Goal: Task Accomplishment & Management: Manage account settings

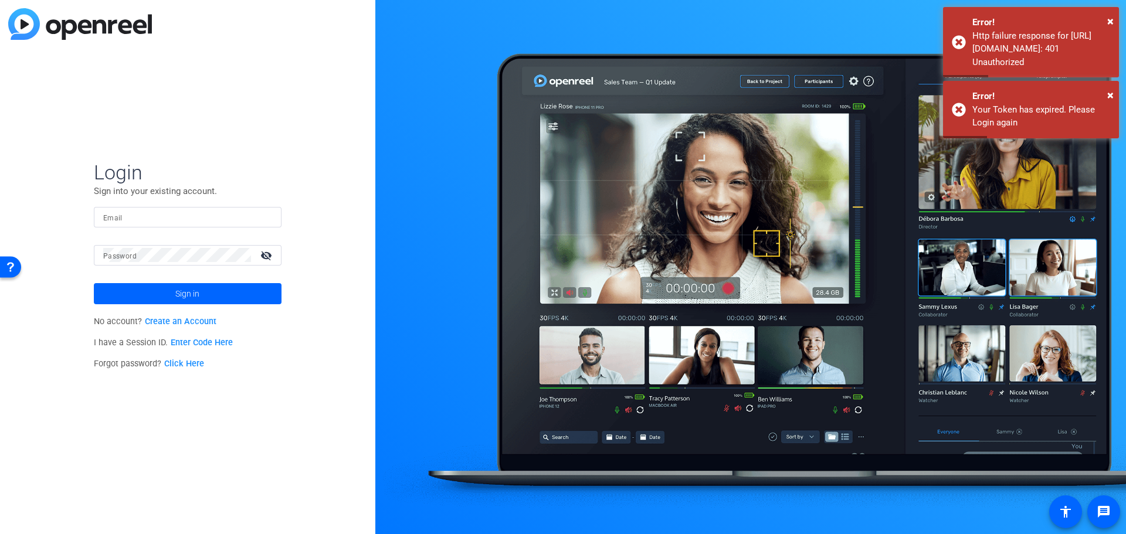
click at [182, 209] on div at bounding box center [187, 217] width 169 height 21
click at [186, 220] on input "Email" at bounding box center [187, 217] width 169 height 14
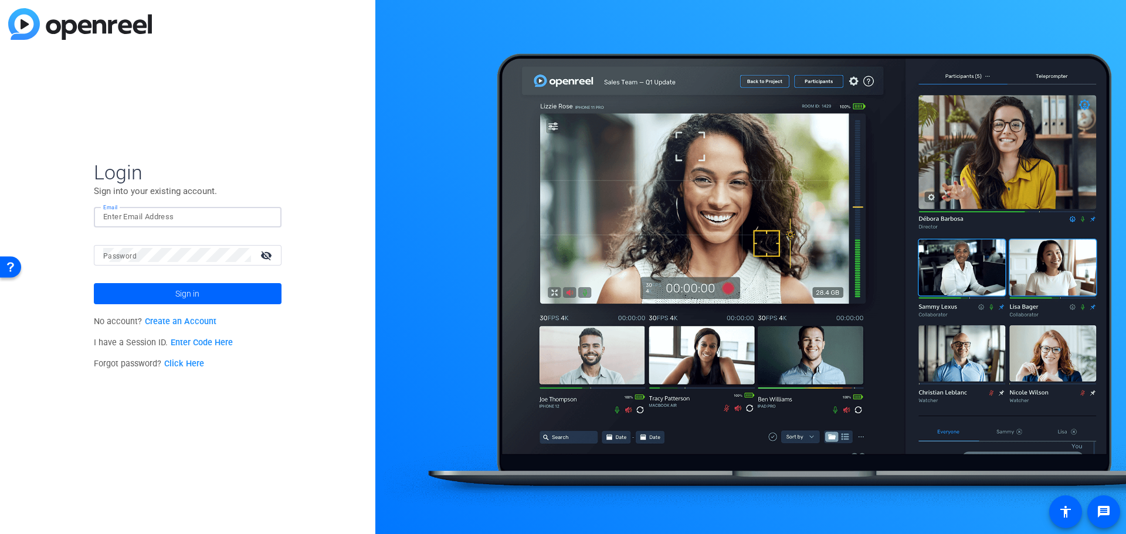
type input "[PERSON_NAME][EMAIL_ADDRESS][PERSON_NAME][DOMAIN_NAME]"
click at [94, 283] on button "Sign in" at bounding box center [188, 293] width 188 height 21
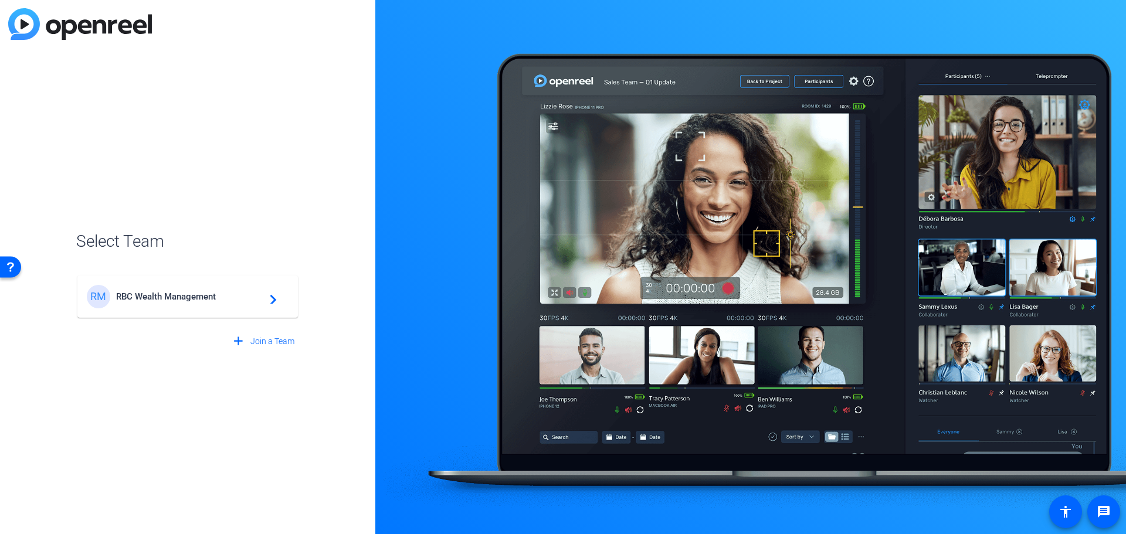
click at [229, 307] on div "RM RBC Wealth Management navigate_next" at bounding box center [188, 296] width 202 height 23
